Goal: Task Accomplishment & Management: Use online tool/utility

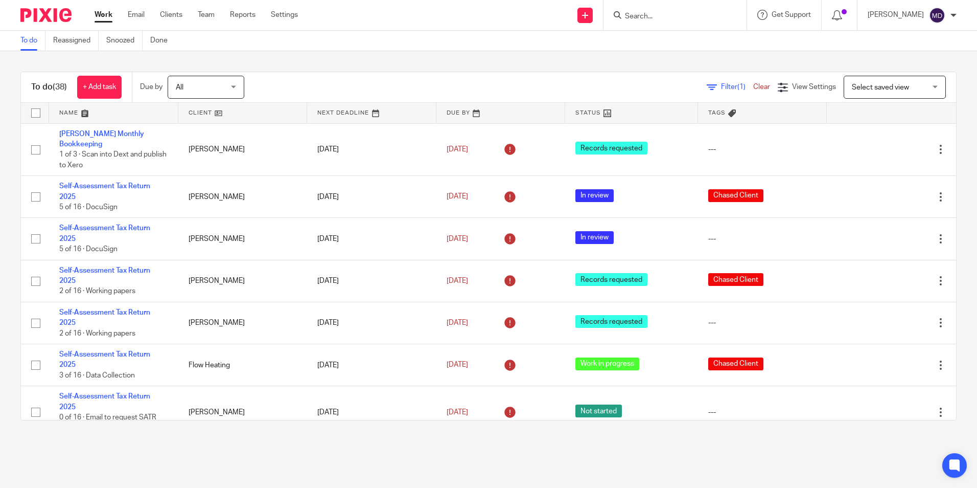
drag, startPoint x: 719, startPoint y: 88, endPoint x: 715, endPoint y: 94, distance: 7.4
click at [721, 88] on span "Filter (1)" at bounding box center [737, 86] width 32 height 7
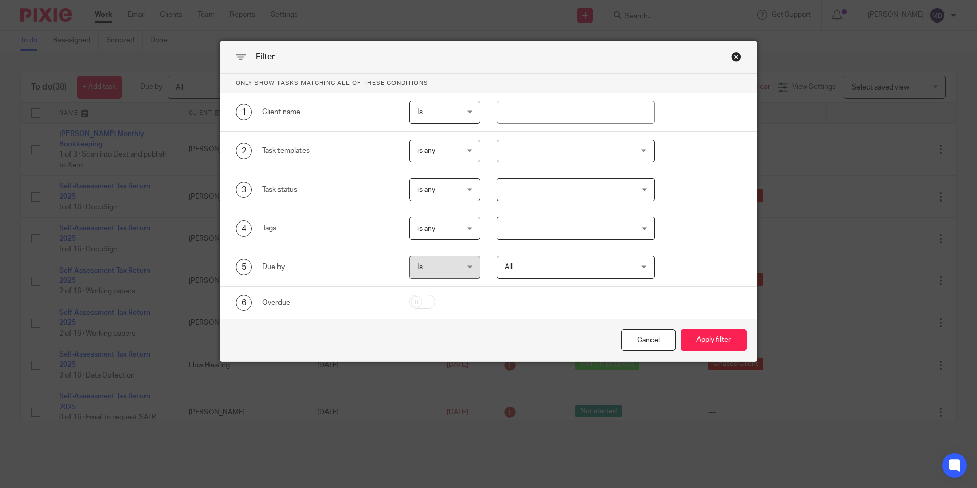
click at [524, 157] on div at bounding box center [576, 151] width 158 height 23
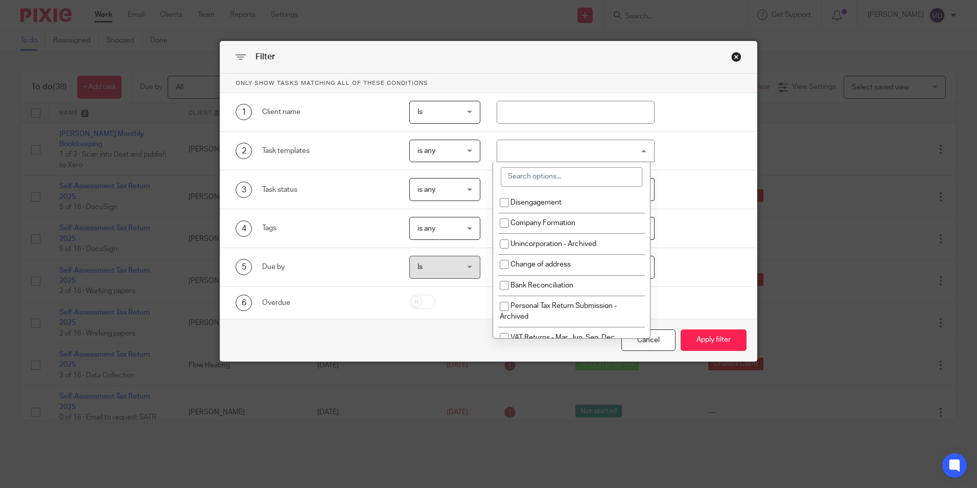
click at [528, 177] on input "search" at bounding box center [572, 176] width 142 height 19
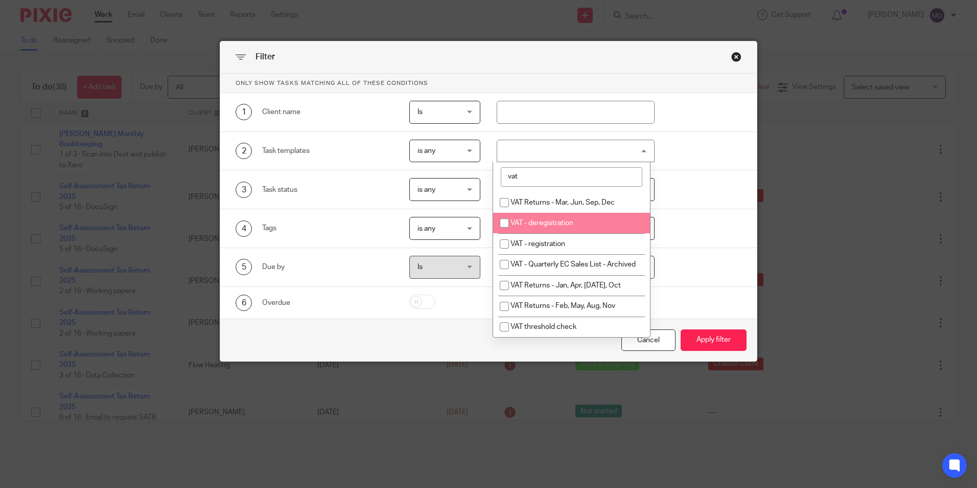
type input "vat"
click at [570, 205] on span "VAT Returns - Mar, Jun, Sep, Dec" at bounding box center [563, 202] width 104 height 7
checkbox input "true"
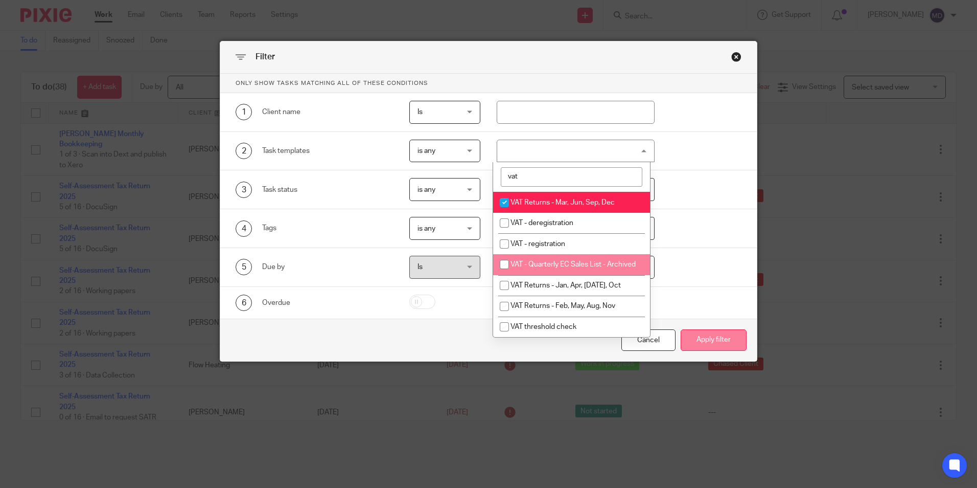
click at [699, 335] on button "Apply filter" at bounding box center [714, 340] width 66 height 22
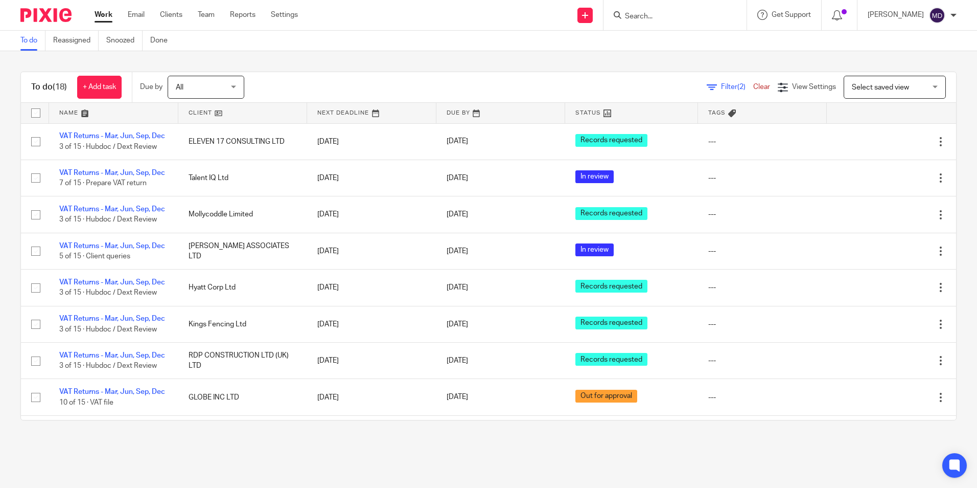
click at [567, 111] on link at bounding box center [631, 113] width 132 height 20
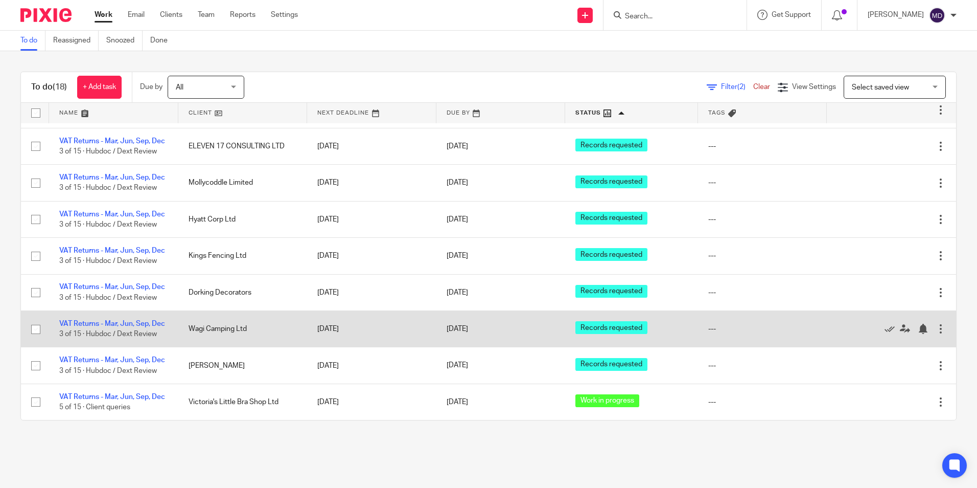
scroll to position [512, 0]
